Goal: Navigation & Orientation: Find specific page/section

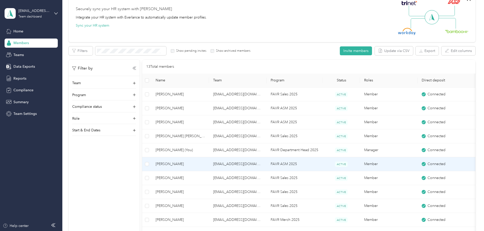
scroll to position [57, 0]
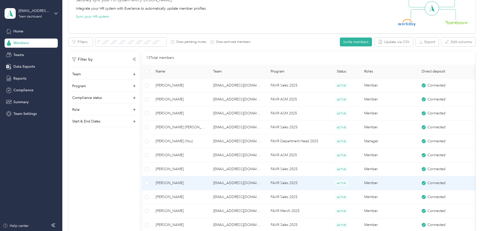
click at [205, 185] on span "[PERSON_NAME]" at bounding box center [180, 183] width 49 height 6
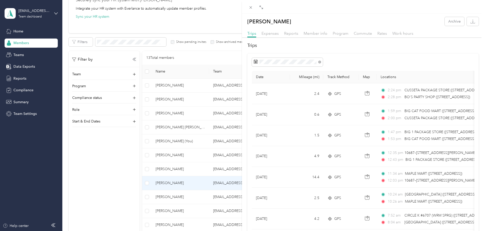
click at [51, 15] on div "[PERSON_NAME] Archive Trips Expenses Reports Member info Program Commute Rates …" at bounding box center [242, 115] width 484 height 231
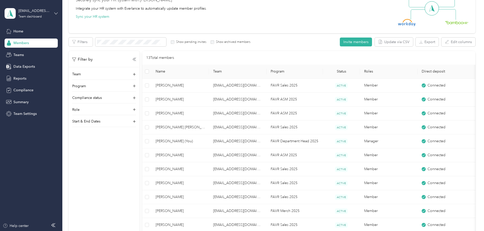
click at [55, 12] on icon at bounding box center [56, 14] width 4 height 4
click at [35, 55] on div "Personal dashboard" at bounding box center [58, 53] width 100 height 9
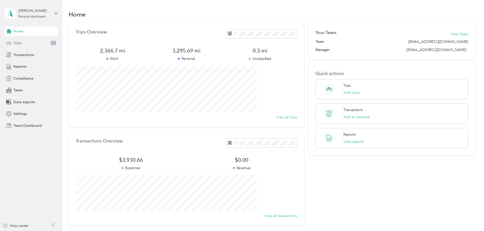
click at [38, 44] on div "Trips 1" at bounding box center [31, 43] width 53 height 9
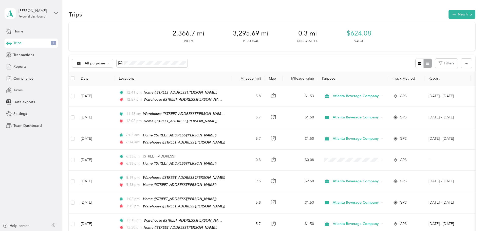
click at [19, 87] on div "Taxes" at bounding box center [31, 90] width 53 height 9
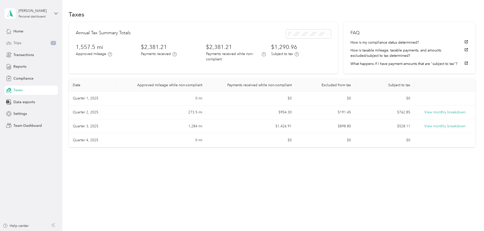
click at [20, 42] on span "Trips" at bounding box center [17, 42] width 8 height 5
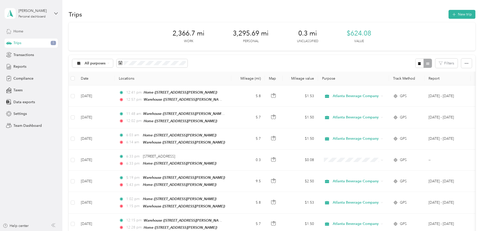
click at [23, 28] on div "Home" at bounding box center [31, 31] width 53 height 9
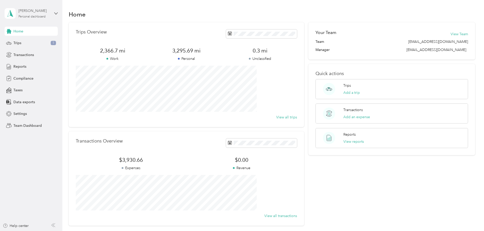
click at [49, 11] on div "[PERSON_NAME]" at bounding box center [35, 10] width 32 height 5
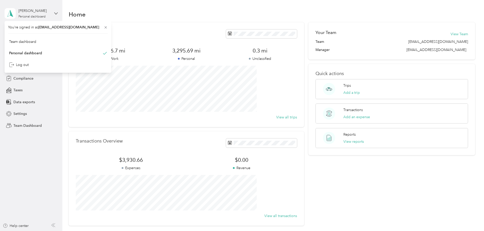
click at [54, 12] on div "[PERSON_NAME] Personal dashboard" at bounding box center [31, 14] width 53 height 18
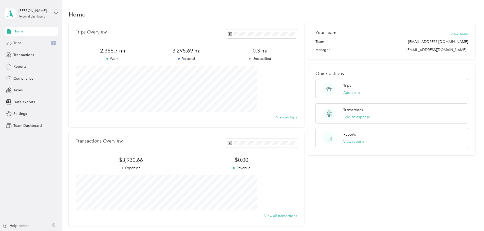
click at [32, 46] on div "Trips 1" at bounding box center [31, 43] width 53 height 9
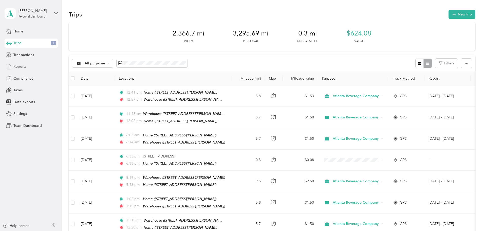
click at [13, 68] on div "Reports" at bounding box center [31, 66] width 53 height 9
